Goal: Information Seeking & Learning: Learn about a topic

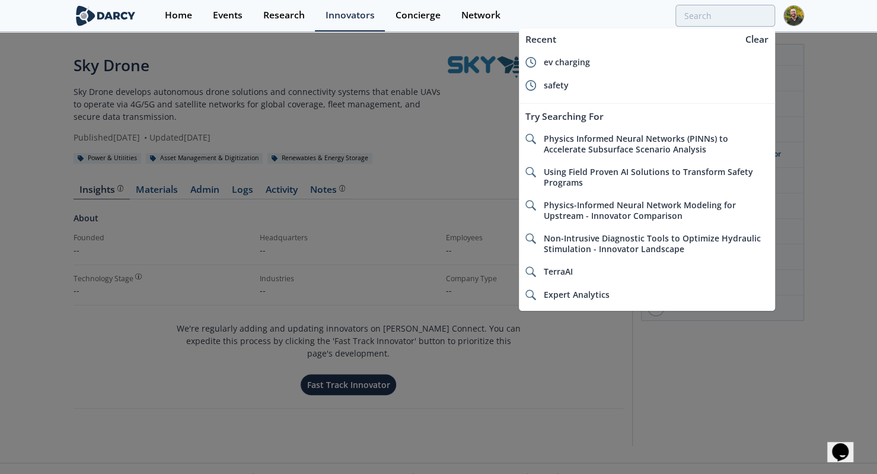
click at [688, 15] on input "search" at bounding box center [725, 16] width 100 height 22
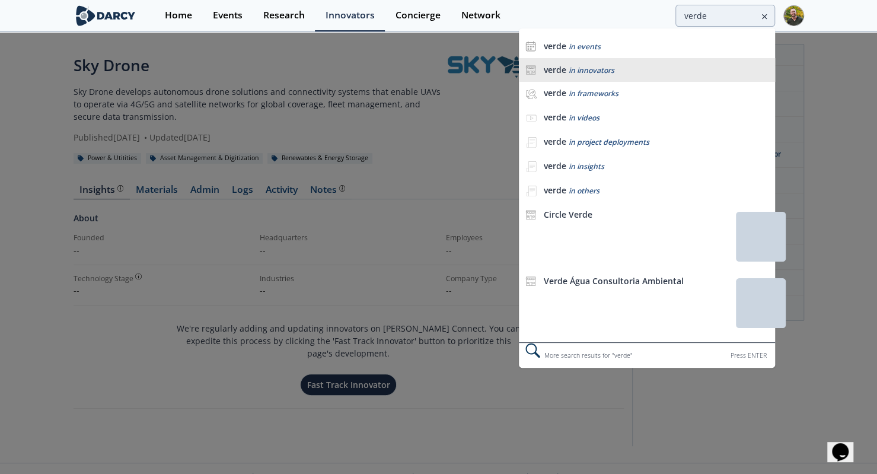
type input "verde"
click at [634, 60] on li "verde in innovators" at bounding box center [646, 70] width 255 height 24
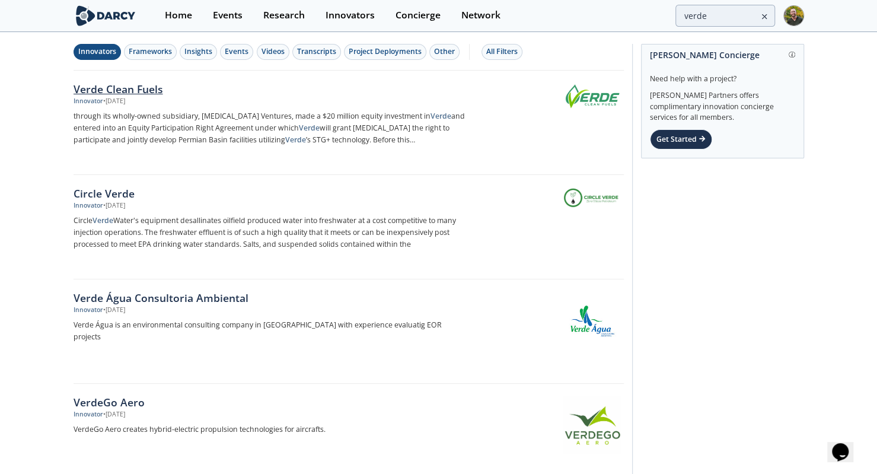
click at [92, 90] on div "Verde Clean Fuels" at bounding box center [270, 88] width 392 height 15
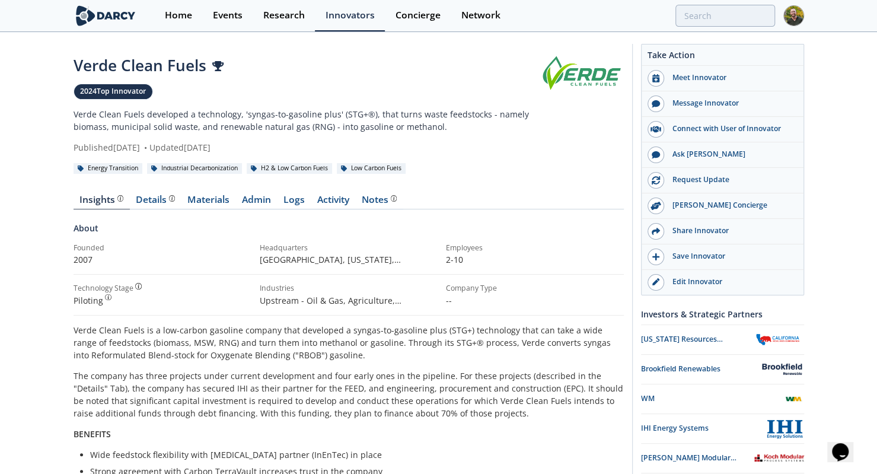
click at [18, 162] on div "Verde Clean Fuels 2024 Top Innovator Verde Clean Fuels developed a technology, …" at bounding box center [438, 454] width 877 height 842
click at [211, 195] on link "Materials" at bounding box center [208, 202] width 55 height 14
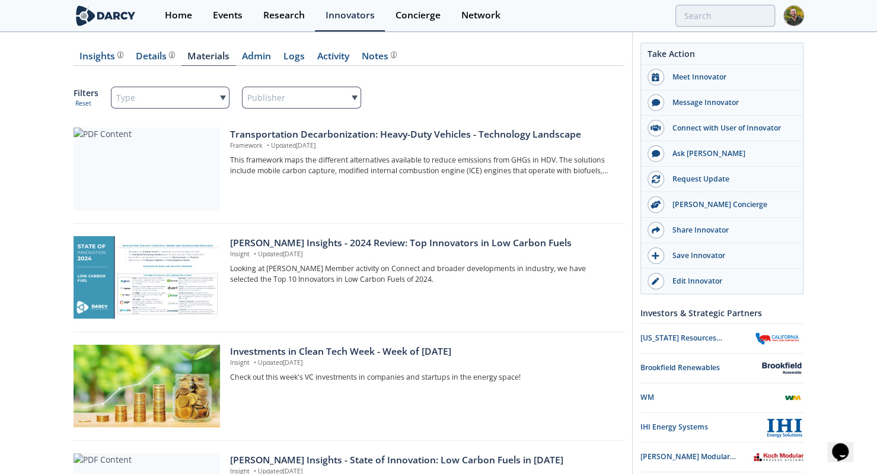
scroll to position [143, 0]
click at [253, 139] on div "Transportation Decarbonization: Heavy-Duty Vehicles - Technology Landscape" at bounding box center [422, 135] width 385 height 14
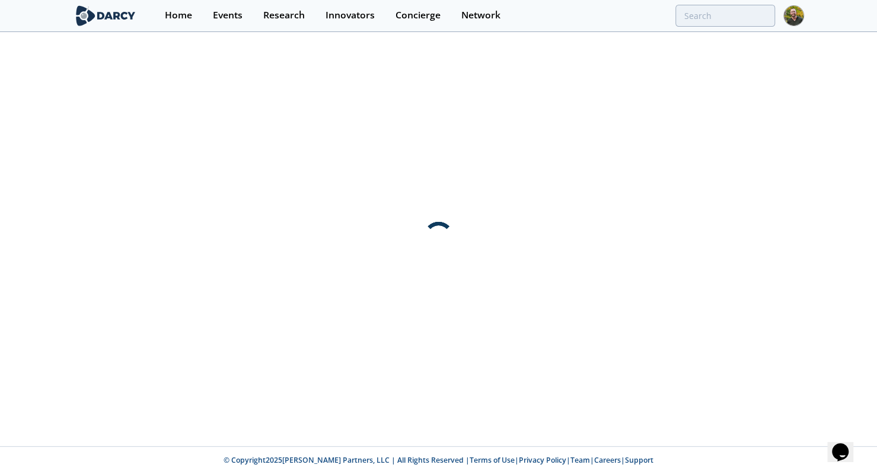
scroll to position [0, 0]
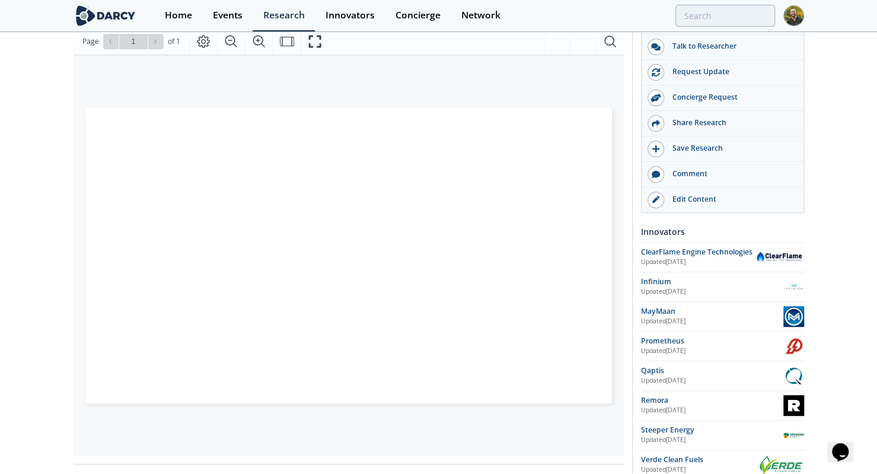
scroll to position [177, 0]
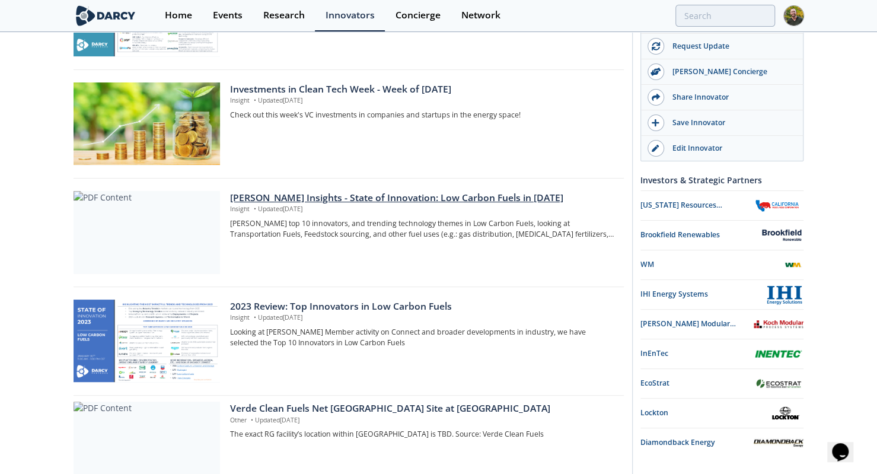
scroll to position [406, 0]
click at [371, 195] on div "[PERSON_NAME] Insights - State of Innovation: Low Carbon Fuels in [DATE]" at bounding box center [422, 197] width 385 height 14
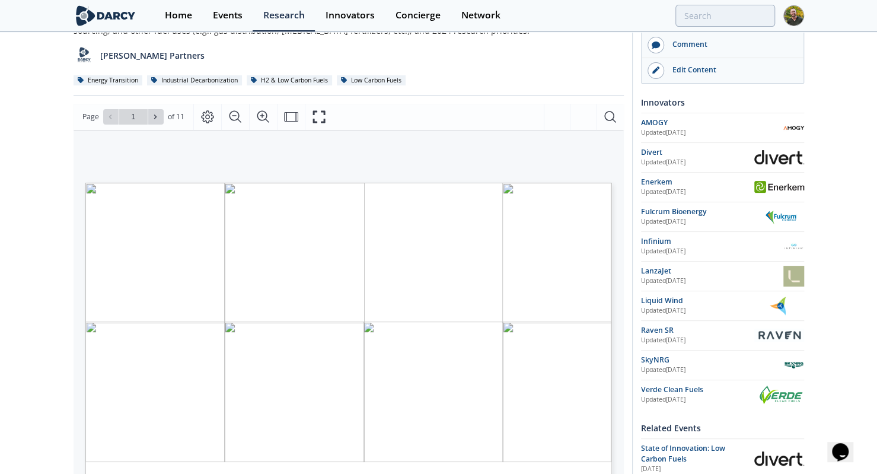
scroll to position [110, 0]
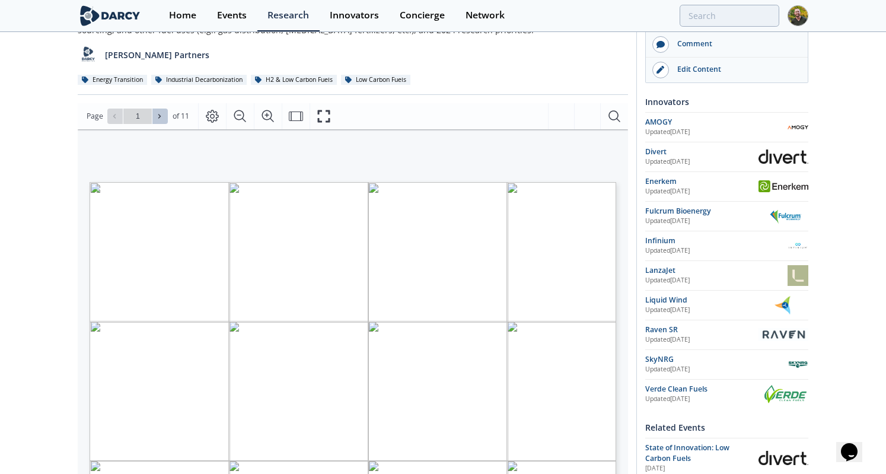
click at [158, 114] on icon at bounding box center [159, 116] width 2 height 4
type input "2"
click at [161, 113] on icon at bounding box center [159, 116] width 7 height 7
type input "3"
click at [161, 113] on icon at bounding box center [159, 116] width 7 height 7
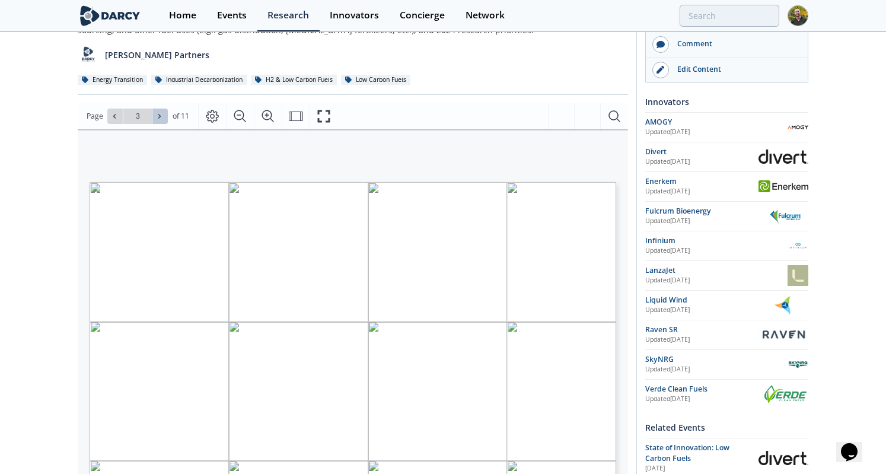
type input "4"
click at [111, 113] on icon at bounding box center [114, 116] width 7 height 7
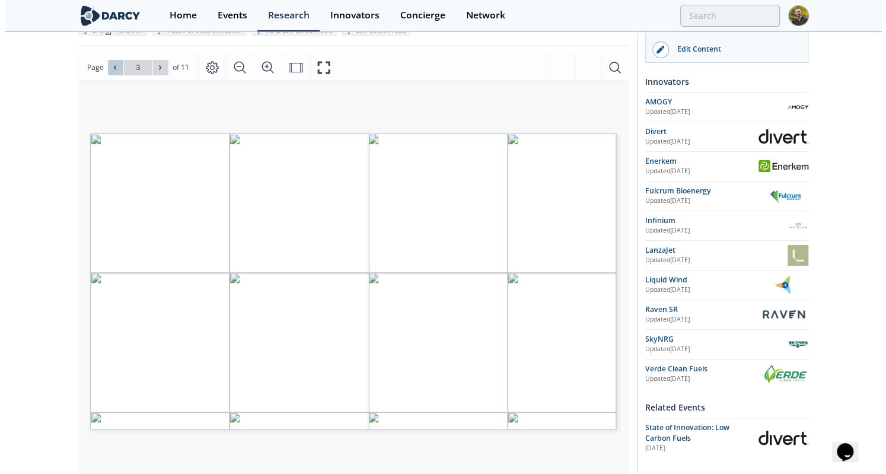
scroll to position [164, 0]
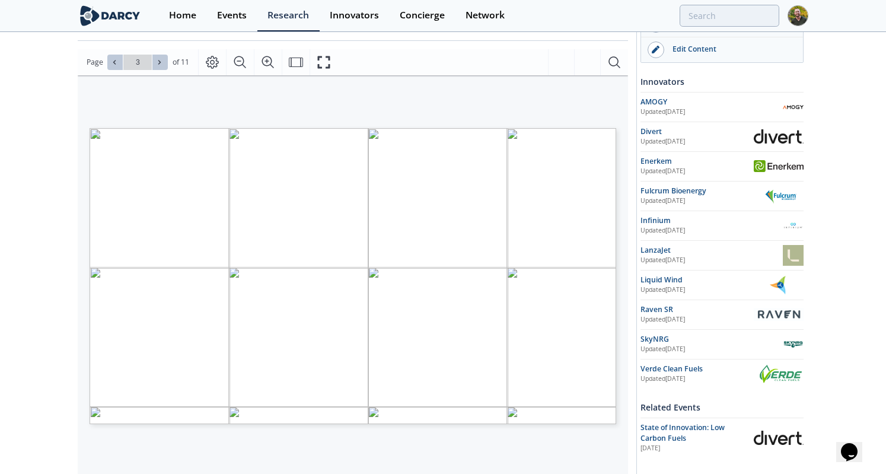
click at [161, 55] on button at bounding box center [159, 62] width 15 height 15
type input "5"
click at [161, 55] on button at bounding box center [159, 62] width 15 height 15
type input "6"
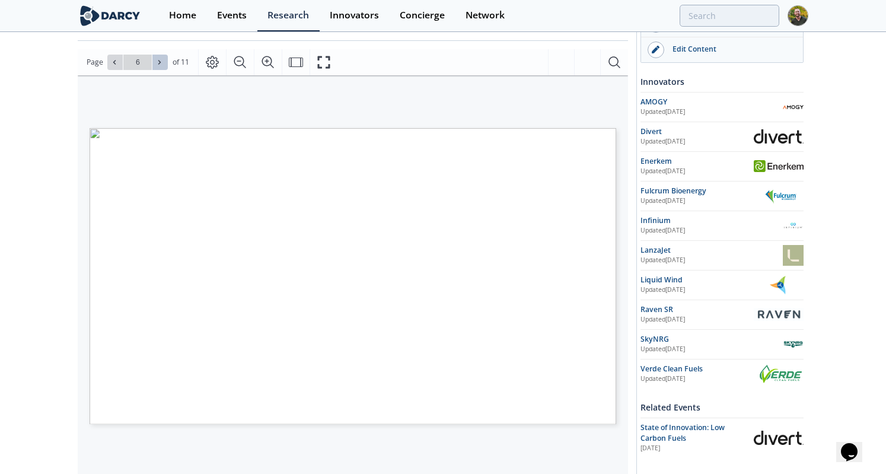
click at [161, 55] on button at bounding box center [159, 62] width 15 height 15
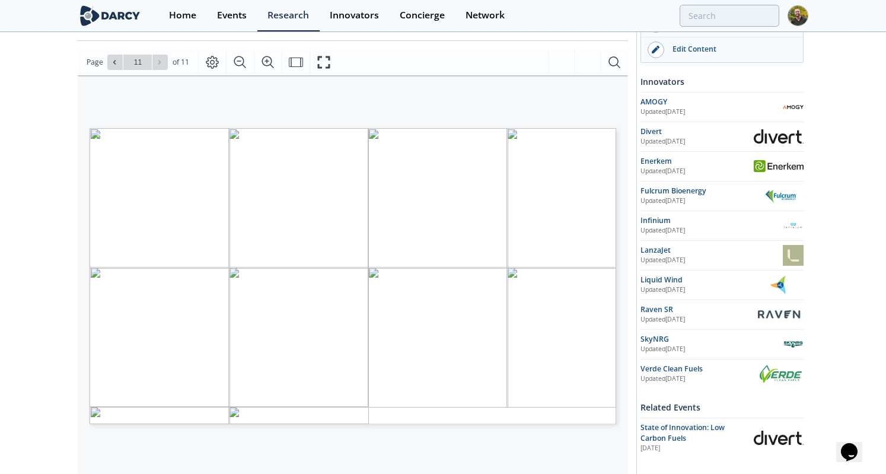
click at [161, 55] on div "Go to Page 11" at bounding box center [137, 62] width 60 height 15
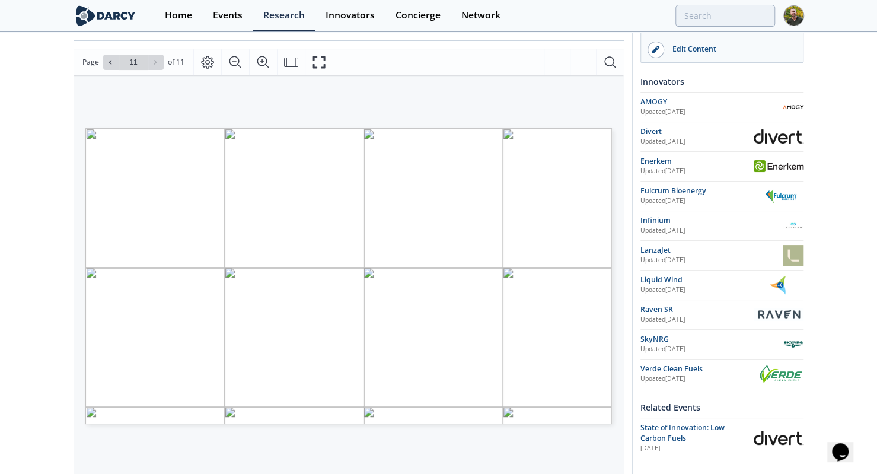
click at [66, 212] on div "[PERSON_NAME] Insights - State of Innovation: Low Carbon Fuels in [DATE] Insigh…" at bounding box center [438, 305] width 877 height 872
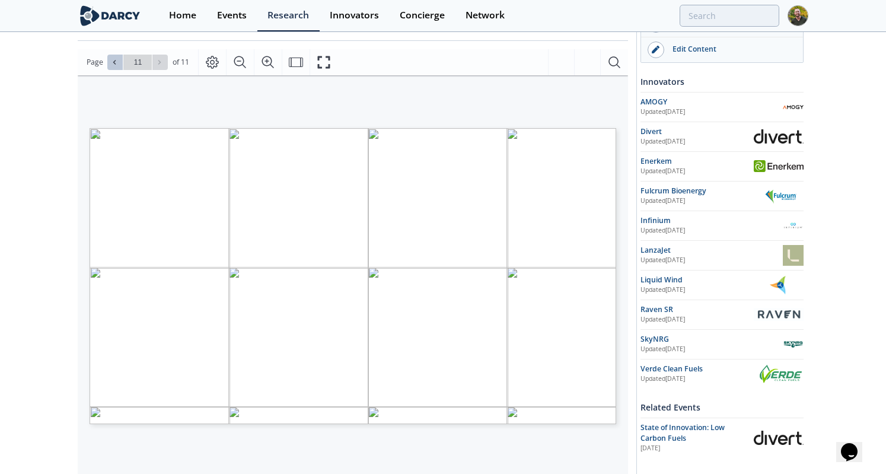
click at [116, 58] on span at bounding box center [115, 62] width 8 height 8
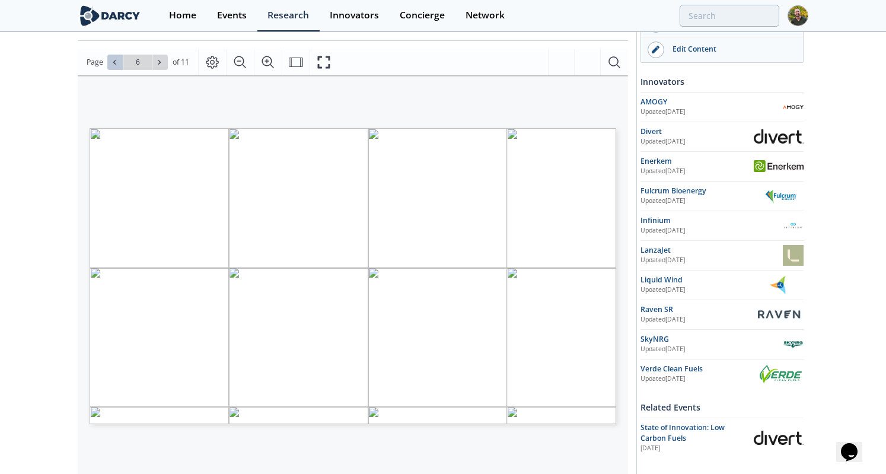
click at [116, 58] on span at bounding box center [115, 62] width 8 height 8
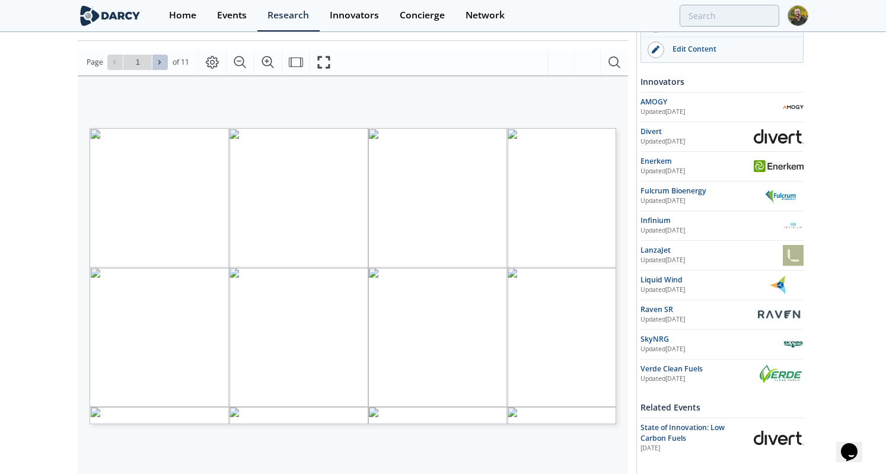
click at [152, 55] on button at bounding box center [159, 62] width 15 height 15
click at [162, 58] on span at bounding box center [160, 62] width 8 height 8
click at [156, 59] on icon at bounding box center [159, 62] width 7 height 7
type input "5"
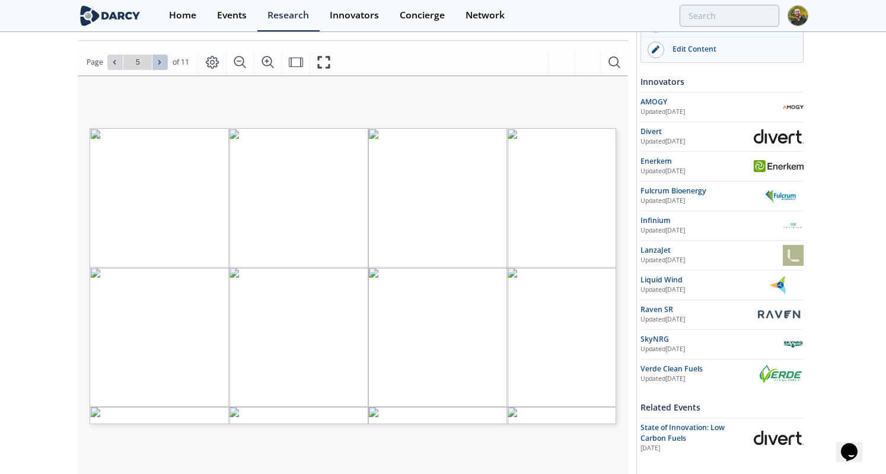
click at [161, 58] on span at bounding box center [160, 62] width 8 height 8
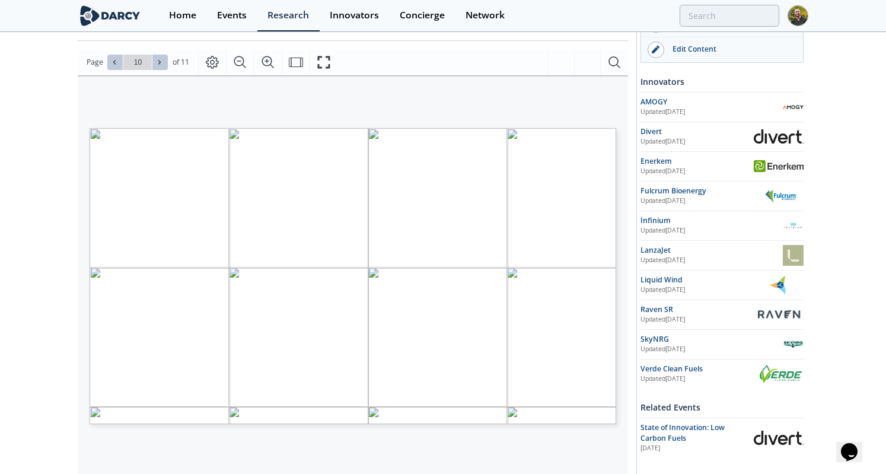
click at [116, 59] on icon at bounding box center [114, 62] width 7 height 7
type input "9"
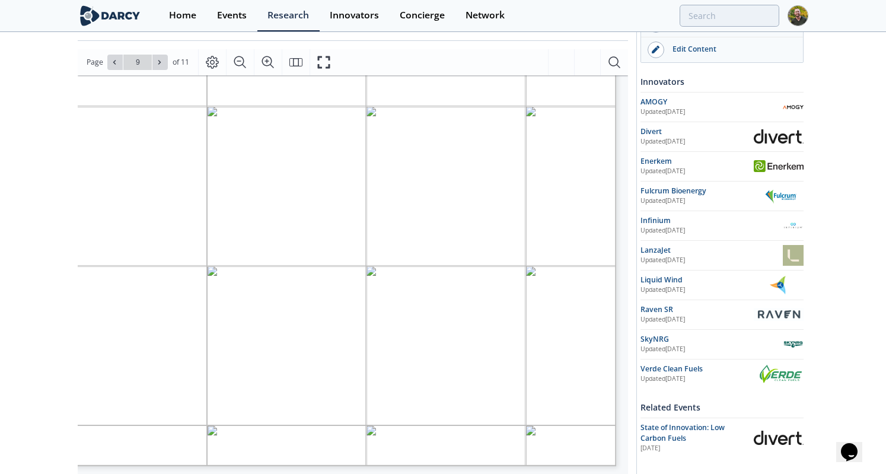
scroll to position [311, 689]
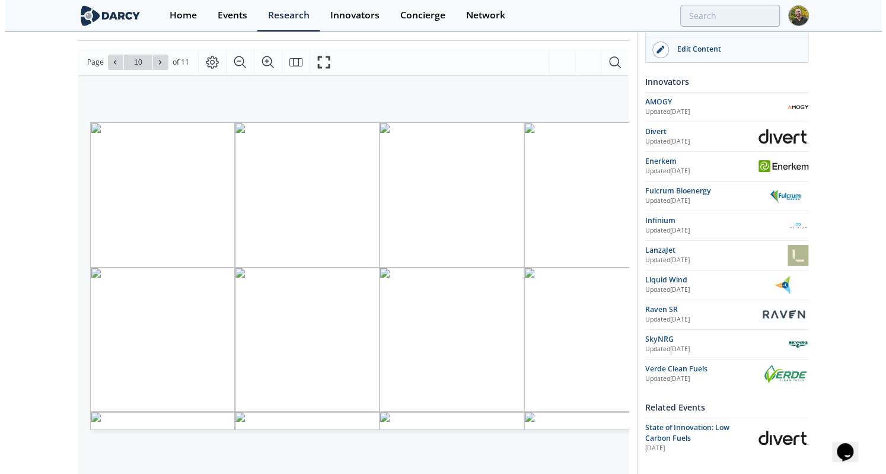
scroll to position [0, 9]
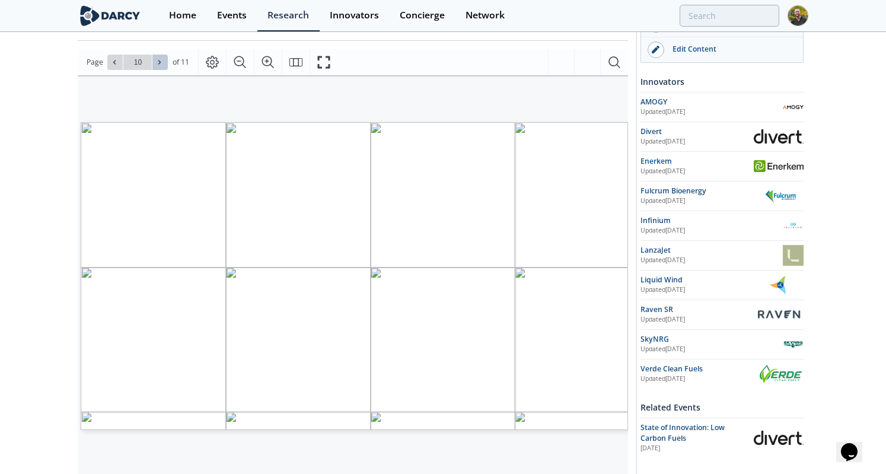
click at [158, 55] on button at bounding box center [159, 62] width 15 height 15
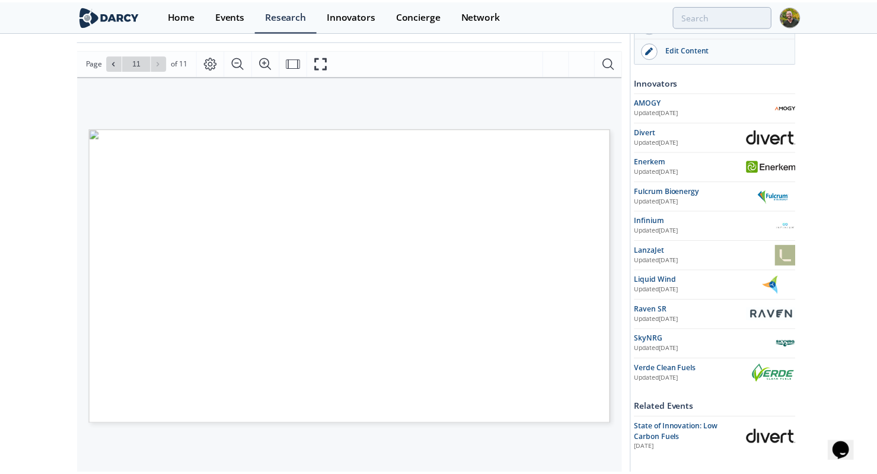
scroll to position [0, 0]
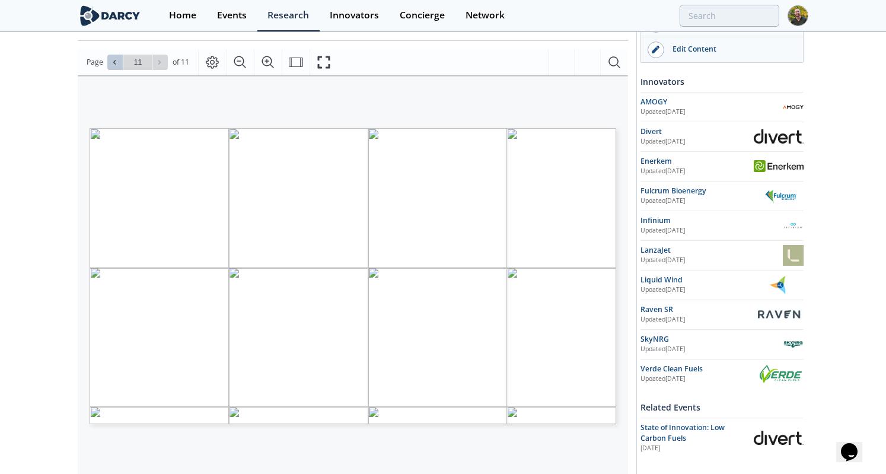
click at [113, 59] on icon at bounding box center [114, 62] width 7 height 7
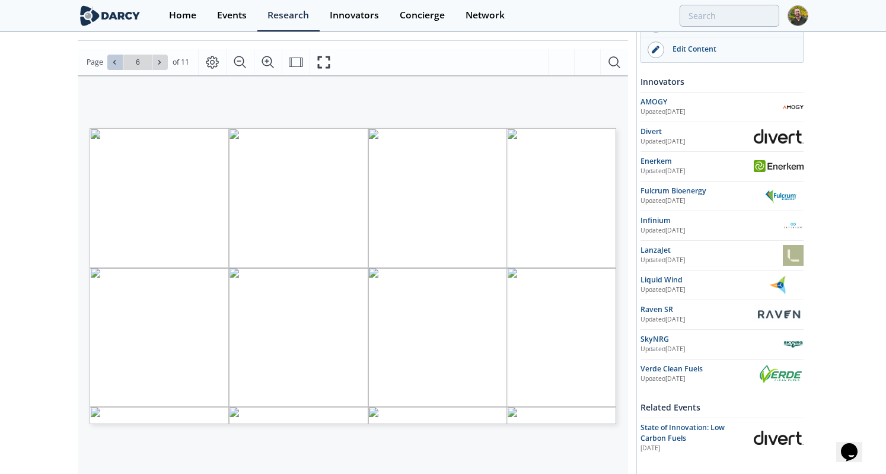
click at [113, 59] on icon at bounding box center [114, 62] width 7 height 7
type input "2"
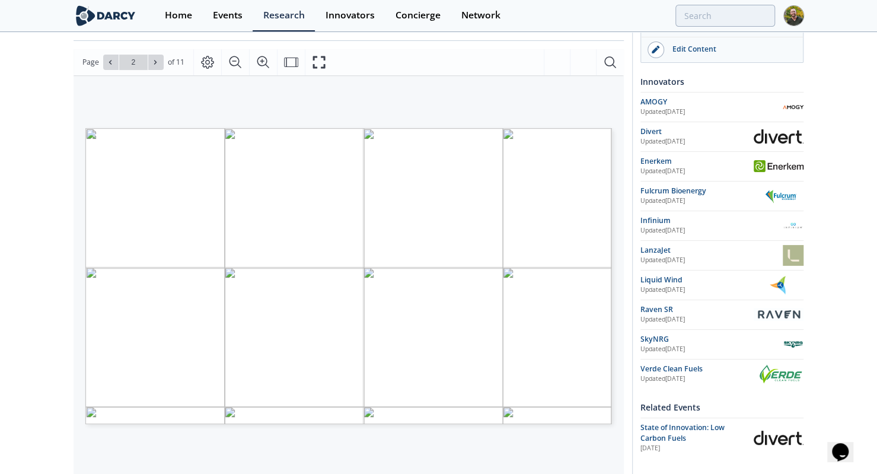
click at [779, 374] on img at bounding box center [781, 373] width 46 height 21
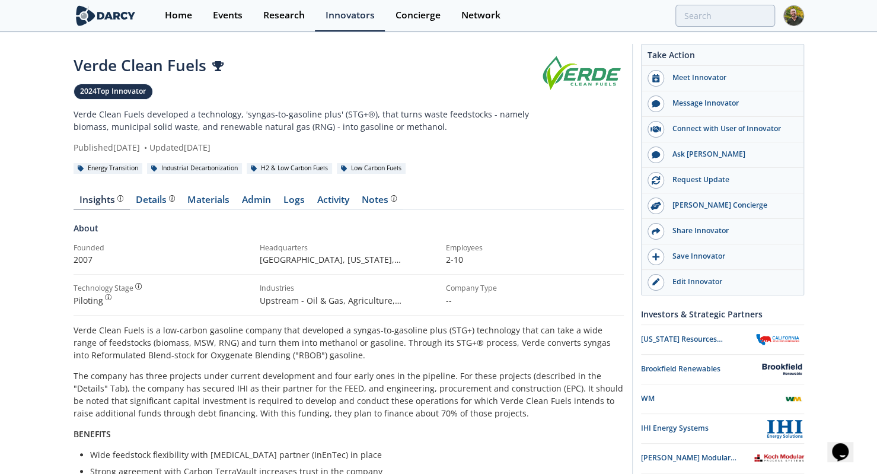
click at [0, 224] on div "Verde Clean Fuels 2024 Top Innovator Verde Clean Fuels developed a technology, …" at bounding box center [438, 454] width 877 height 842
click at [202, 207] on link "Materials" at bounding box center [208, 202] width 55 height 14
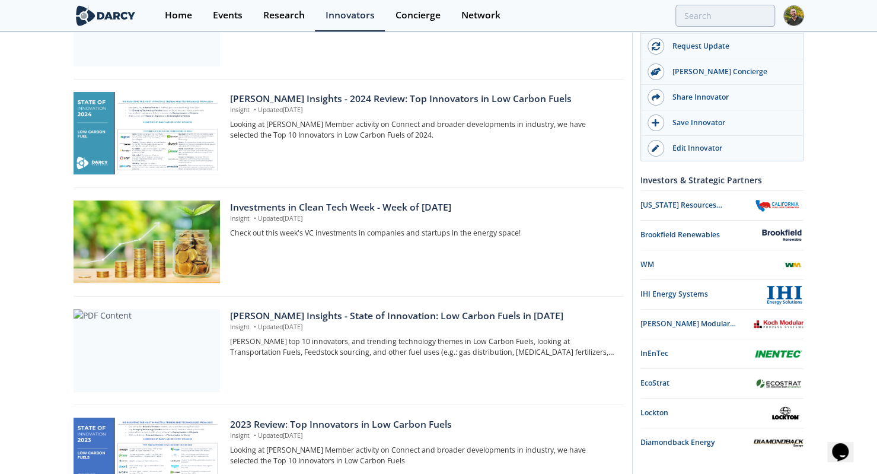
scroll to position [290, 0]
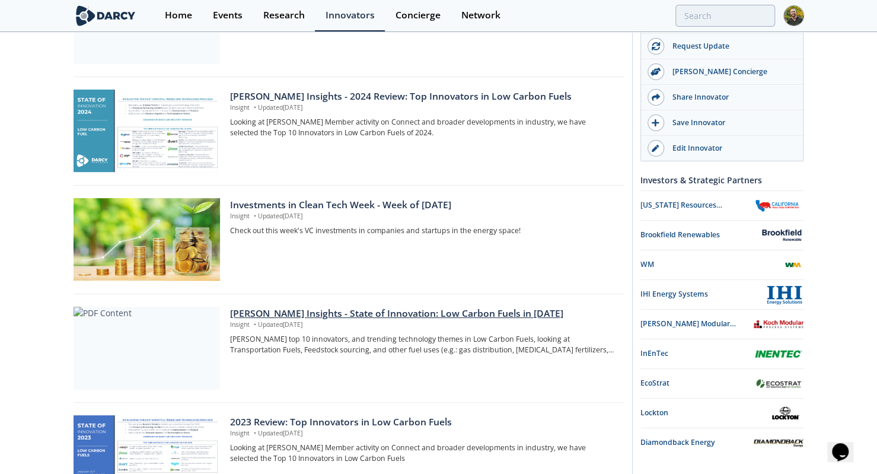
click at [279, 309] on div "[PERSON_NAME] Insights - State of Innovation: Low Carbon Fuels in [DATE]" at bounding box center [422, 313] width 385 height 14
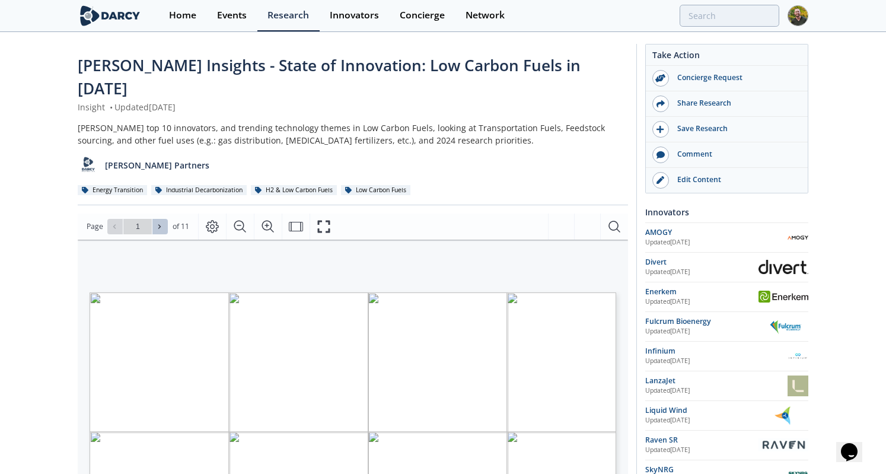
click at [162, 223] on icon at bounding box center [159, 226] width 7 height 7
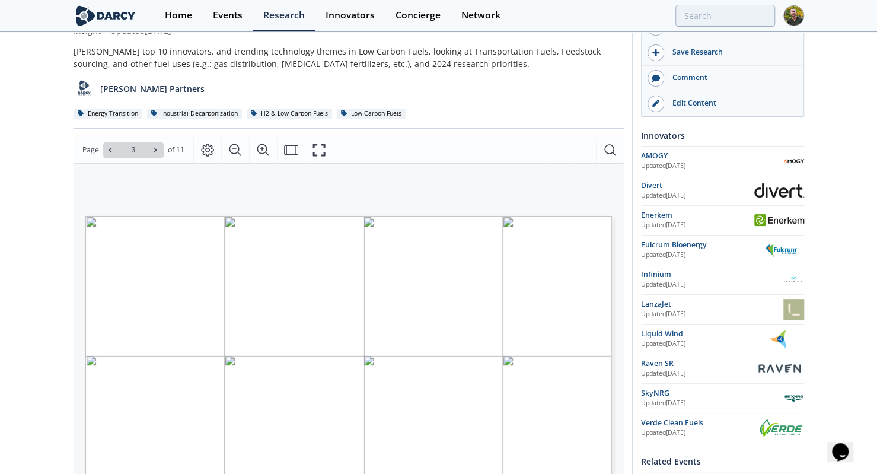
scroll to position [79, 0]
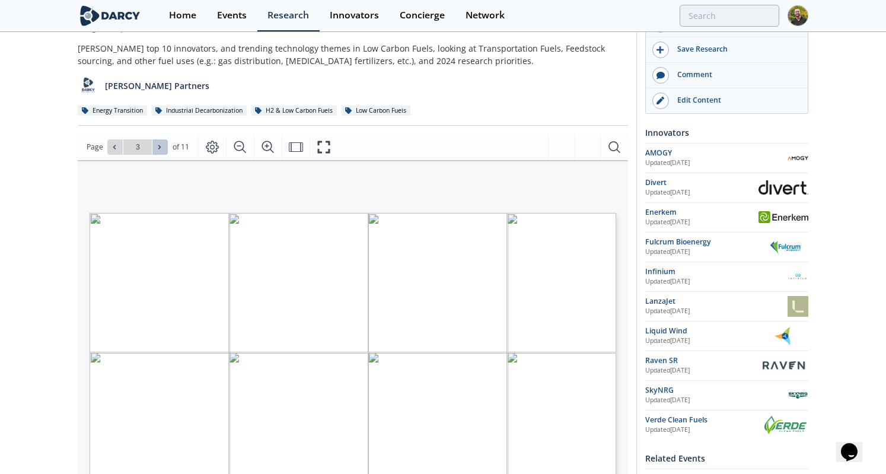
click at [155, 139] on button at bounding box center [159, 146] width 15 height 15
type input "6"
click at [155, 139] on button at bounding box center [159, 146] width 15 height 15
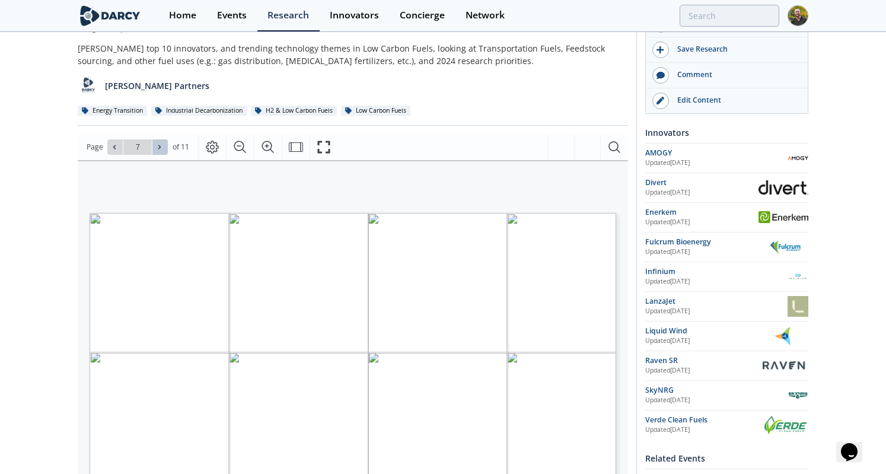
click at [155, 139] on button at bounding box center [159, 146] width 15 height 15
type input "8"
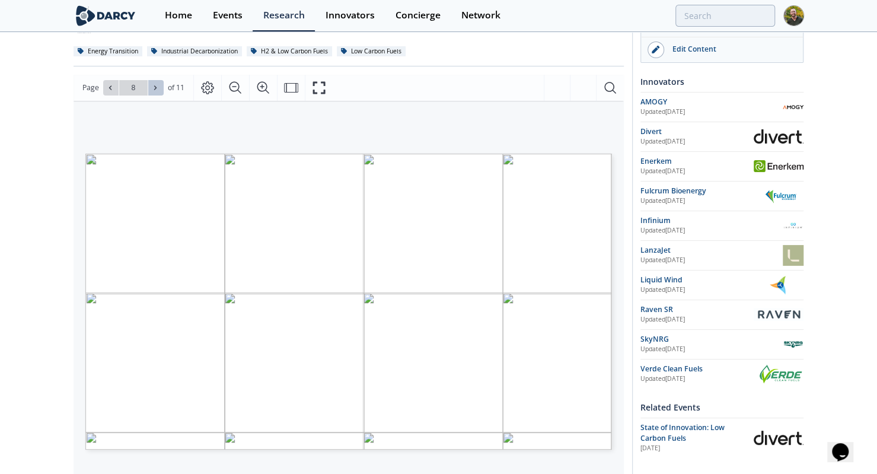
scroll to position [147, 0]
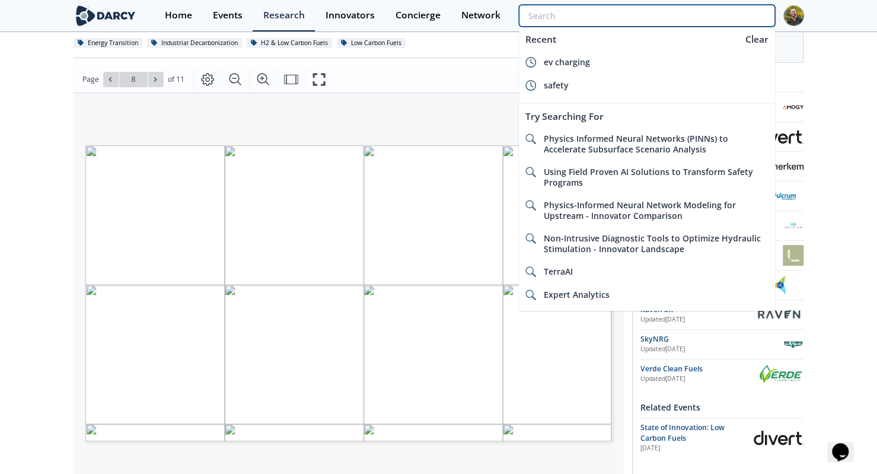
click at [734, 9] on input "search" at bounding box center [646, 16] width 255 height 22
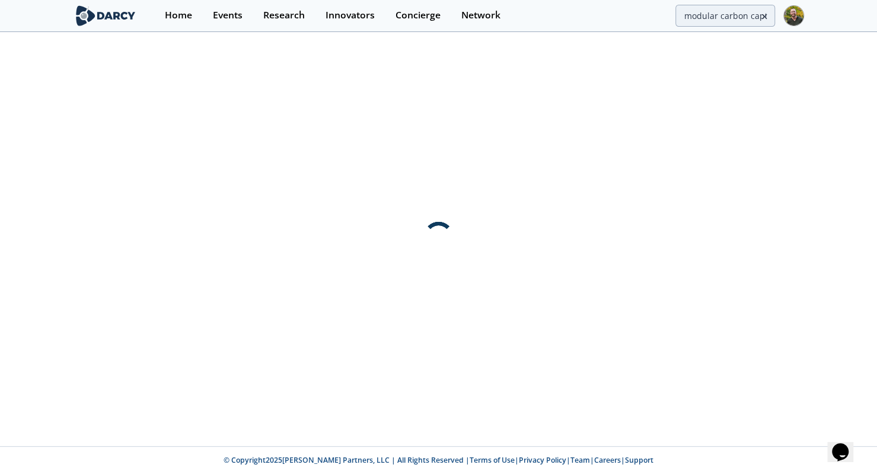
scroll to position [0, 0]
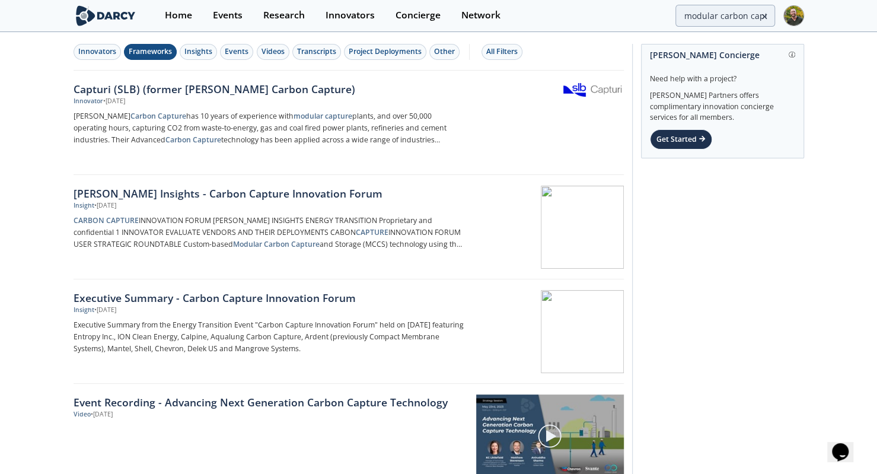
click at [155, 54] on div "Frameworks" at bounding box center [150, 51] width 43 height 11
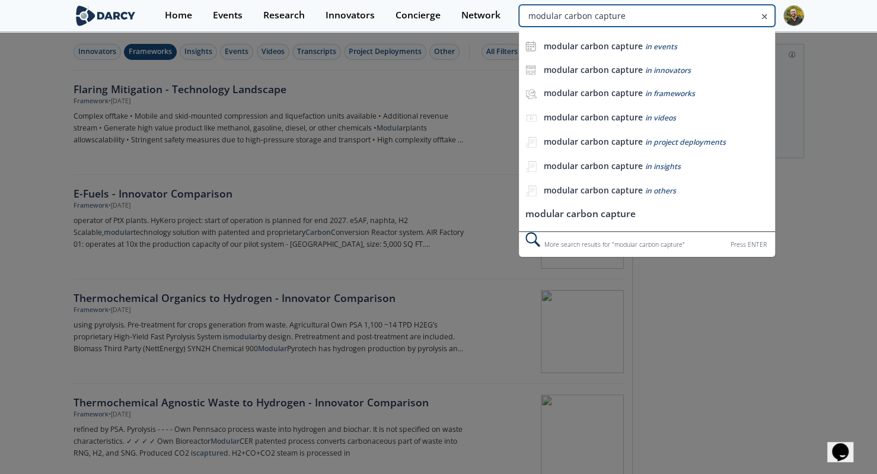
click at [721, 14] on input "modular carbon capture" at bounding box center [646, 16] width 255 height 22
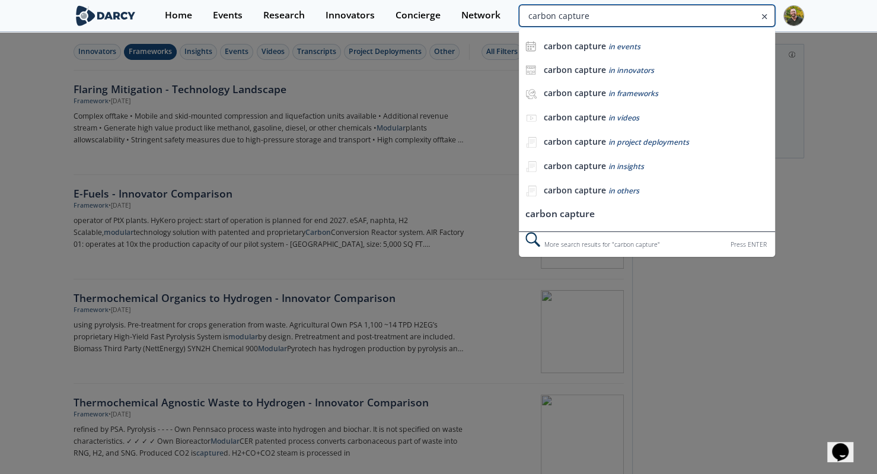
type input "carbon capture"
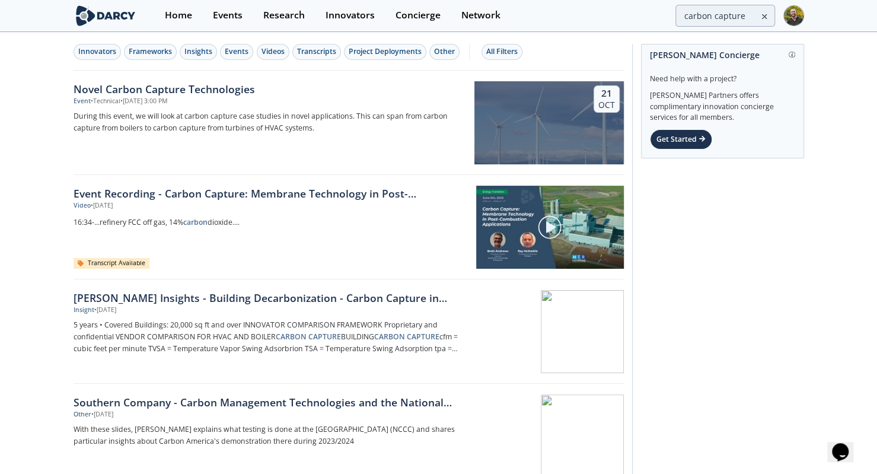
click at [761, 16] on icon at bounding box center [764, 16] width 8 height 14
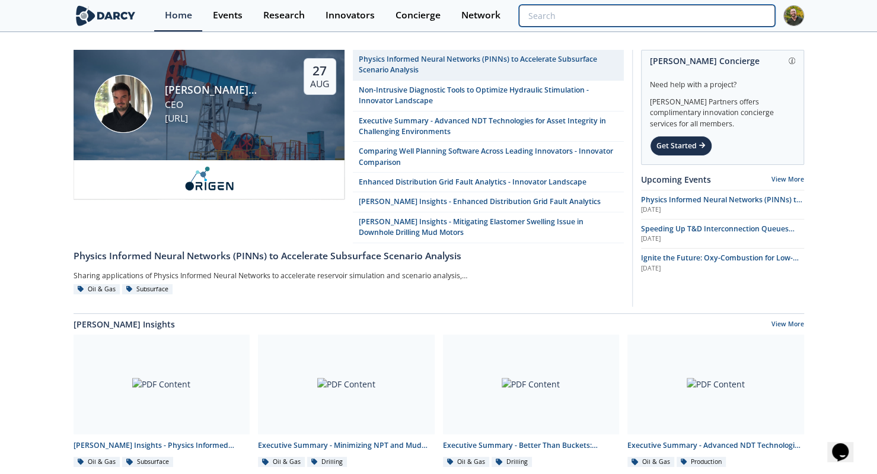
click at [761, 16] on input "search" at bounding box center [646, 16] width 255 height 22
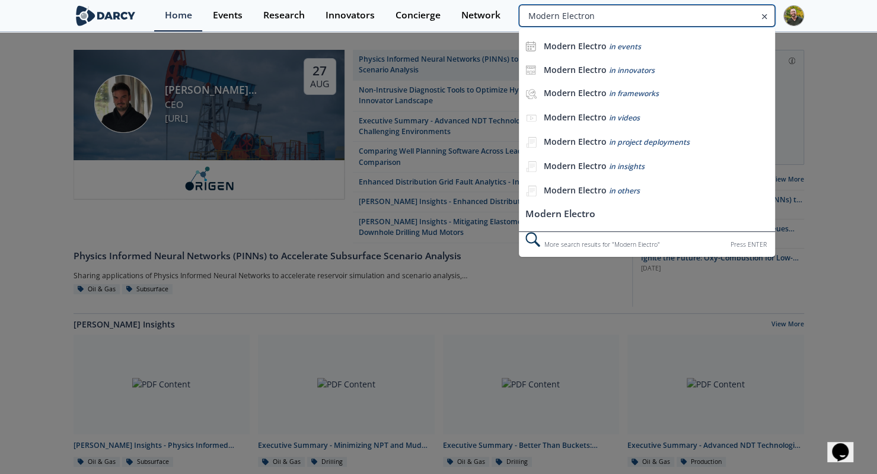
type input "Modern Electron"
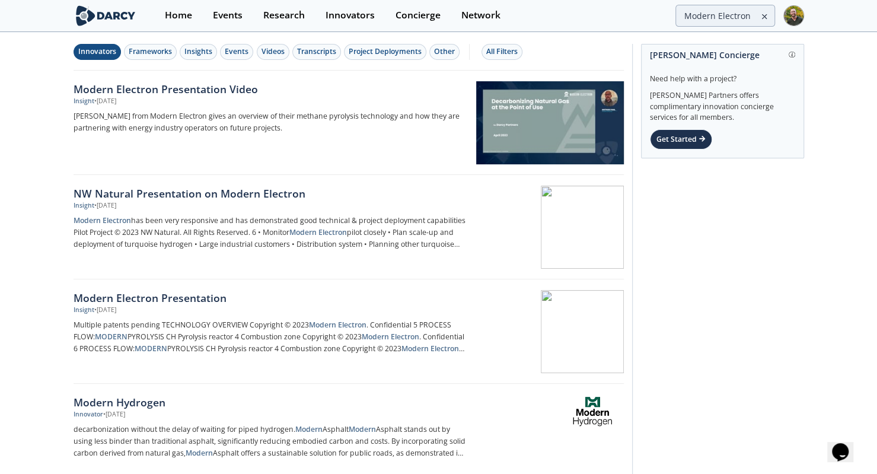
click at [104, 51] on div "Innovators" at bounding box center [97, 51] width 38 height 11
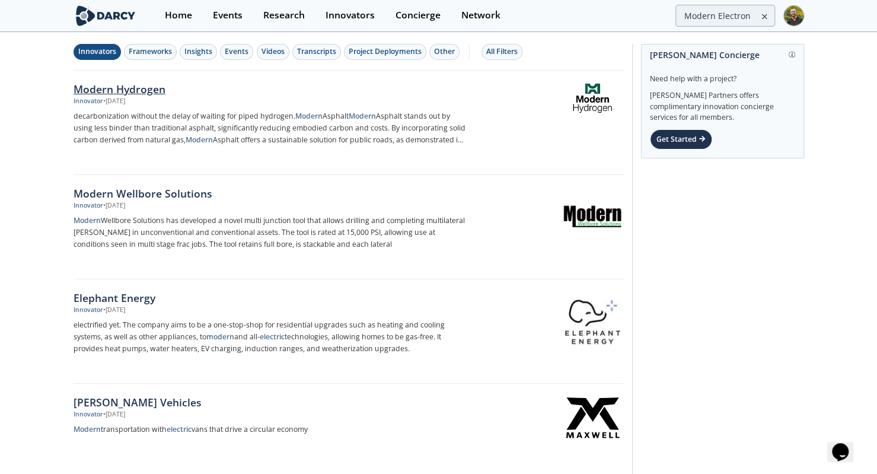
click at [140, 82] on div "Modern Hydrogen" at bounding box center [270, 88] width 392 height 15
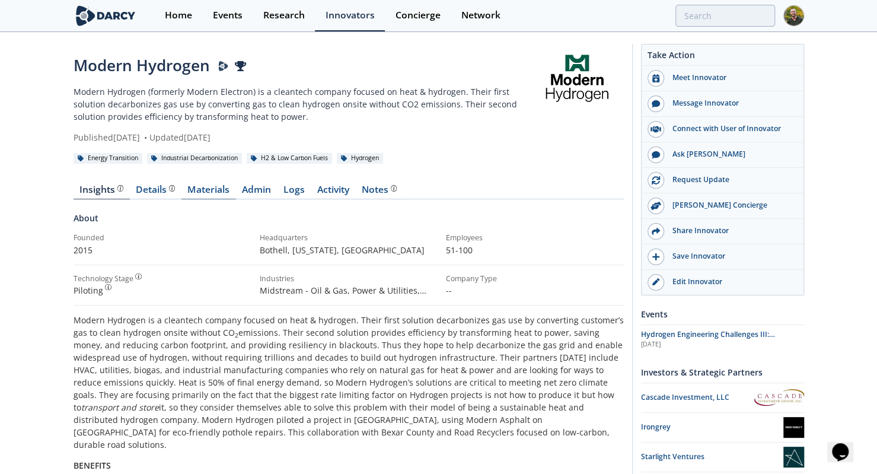
click at [200, 190] on link "Materials" at bounding box center [208, 192] width 55 height 14
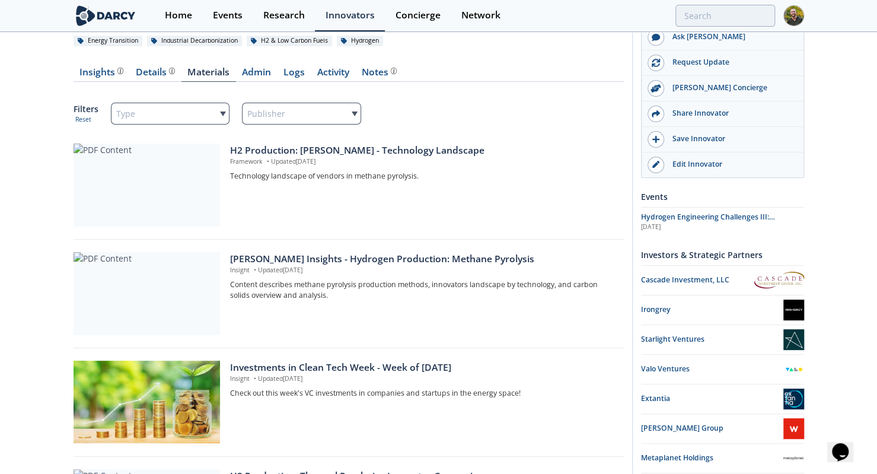
scroll to position [118, 0]
click at [308, 257] on div "[PERSON_NAME] Insights - Hydrogen Production: Methane Pyrolysis" at bounding box center [422, 258] width 385 height 14
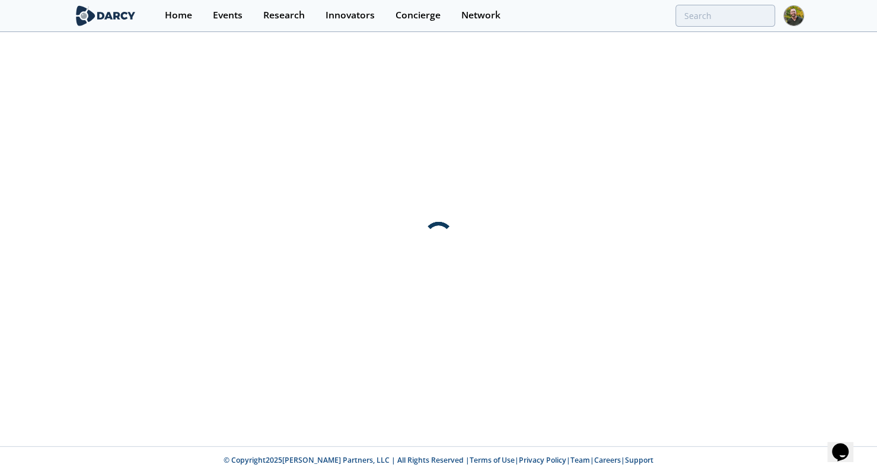
scroll to position [0, 0]
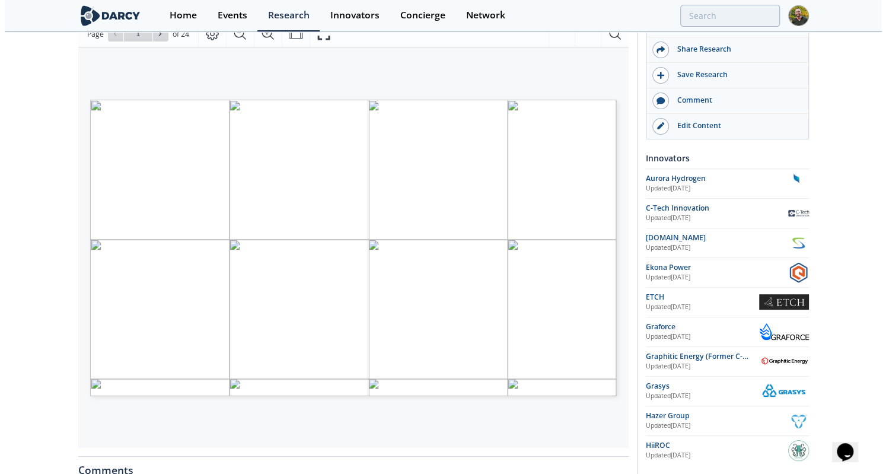
scroll to position [123, 0]
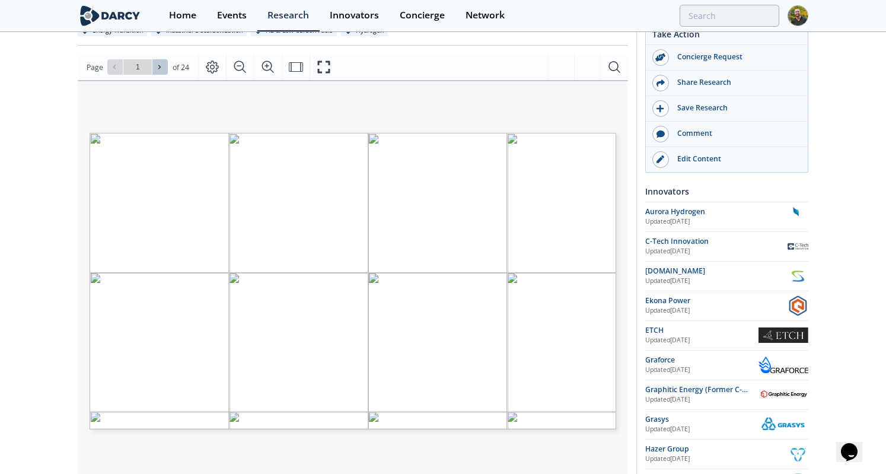
click at [164, 61] on button at bounding box center [159, 66] width 15 height 15
type input "2"
click at [164, 61] on button at bounding box center [159, 66] width 15 height 15
type input "3"
click at [164, 61] on button at bounding box center [159, 66] width 15 height 15
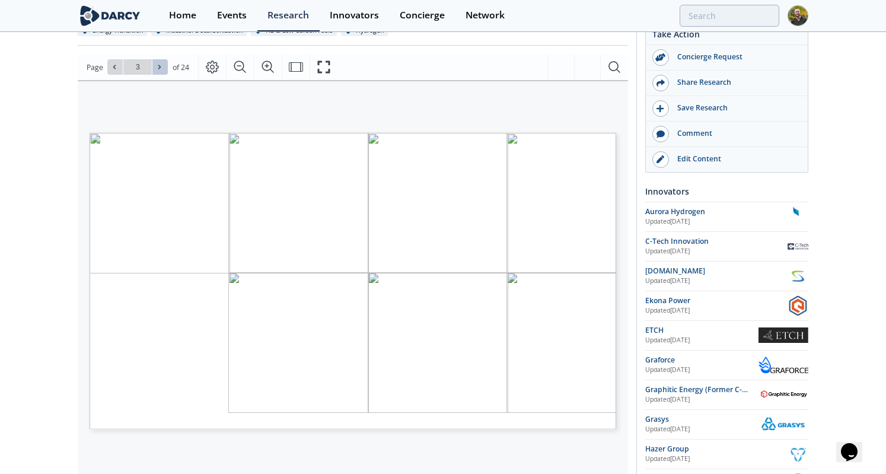
type input "4"
click at [164, 61] on button at bounding box center [159, 66] width 15 height 15
type input "5"
click at [117, 69] on span at bounding box center [115, 67] width 8 height 8
click at [160, 66] on icon at bounding box center [159, 66] width 7 height 7
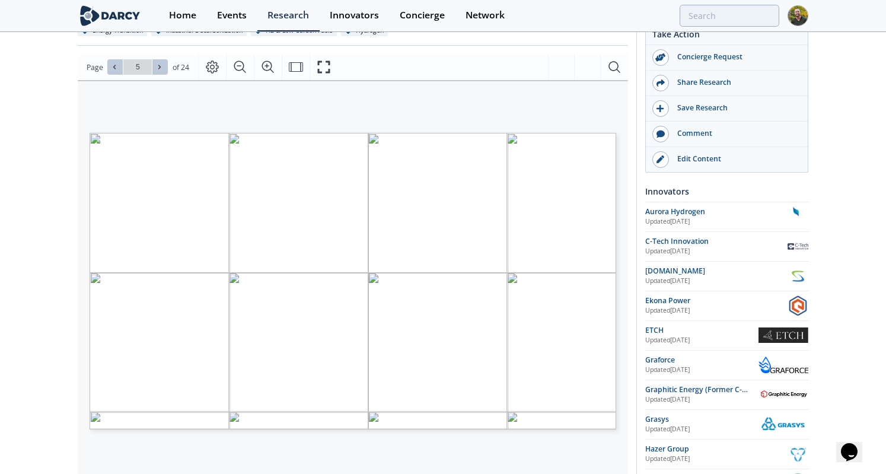
click at [160, 66] on icon at bounding box center [159, 66] width 7 height 7
type input "6"
click at [158, 68] on icon at bounding box center [159, 66] width 7 height 7
type input "7"
click at [158, 68] on icon at bounding box center [159, 66] width 7 height 7
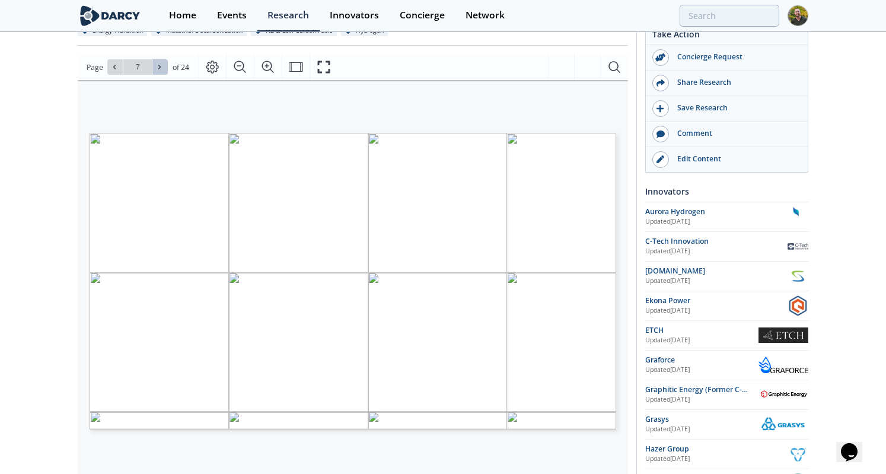
type input "8"
click at [158, 68] on icon at bounding box center [159, 66] width 7 height 7
type input "9"
click at [158, 69] on icon at bounding box center [159, 67] width 2 height 4
type input "10"
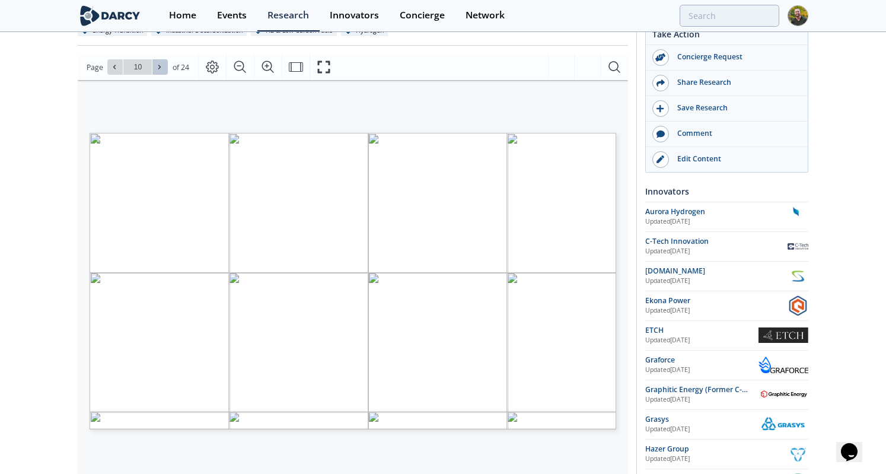
click at [158, 69] on icon at bounding box center [159, 67] width 2 height 4
type input "11"
click at [158, 69] on icon at bounding box center [159, 67] width 2 height 4
type input "12"
click at [114, 70] on icon at bounding box center [114, 66] width 7 height 7
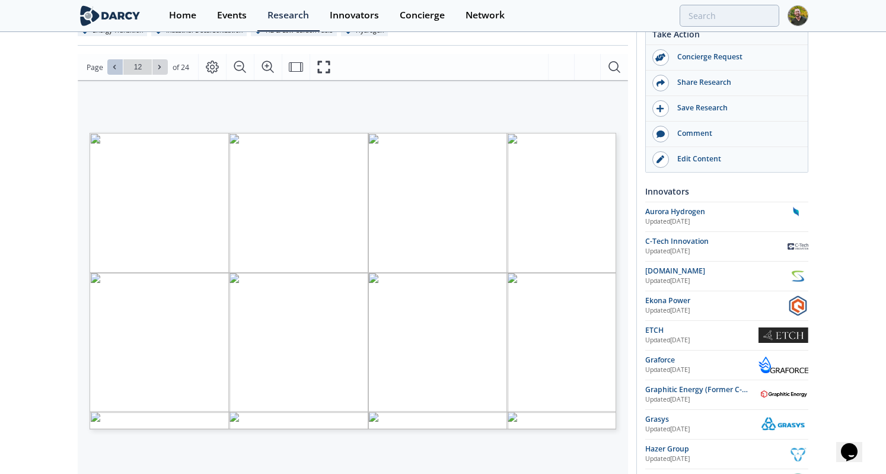
type input "11"
